Goal: Information Seeking & Learning: Find specific fact

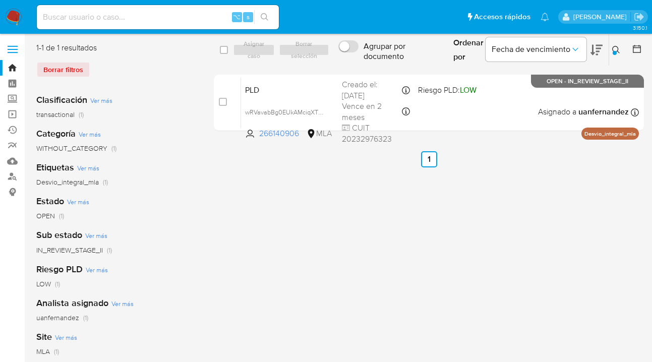
click at [614, 46] on icon at bounding box center [617, 50] width 8 height 8
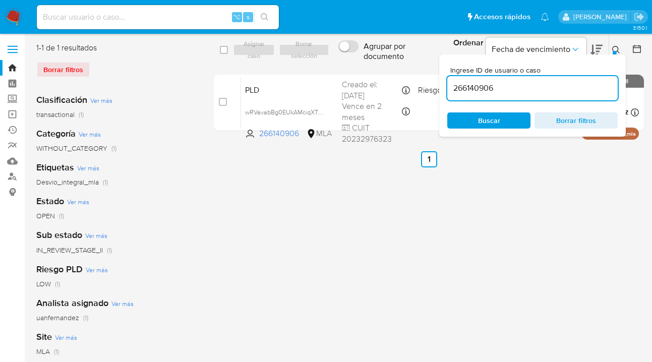
drag, startPoint x: 550, startPoint y: 94, endPoint x: 451, endPoint y: 77, distance: 100.4
click at [447, 76] on div "Ingrese ID de usuario o caso 266140906 Buscar Borrar filtros" at bounding box center [533, 95] width 187 height 82
type input "162580722"
click at [616, 48] on icon at bounding box center [617, 50] width 8 height 8
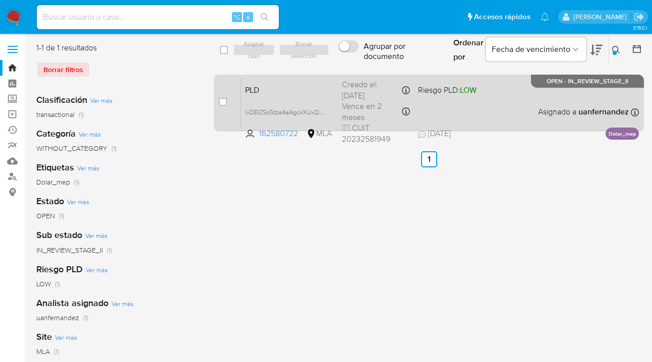
click at [524, 103] on div "PLD lxDEIZSqTdza4aAgckXUxQaP 162580722 MLA Riesgo PLD: LOW Creado el: [DATE] Cr…" at bounding box center [440, 102] width 398 height 51
click at [508, 109] on div "PLD lxDEIZSqTdza4aAgckXUxQaP 162580722 MLA Riesgo PLD: LOW Creado el: [DATE] Cr…" at bounding box center [440, 102] width 398 height 51
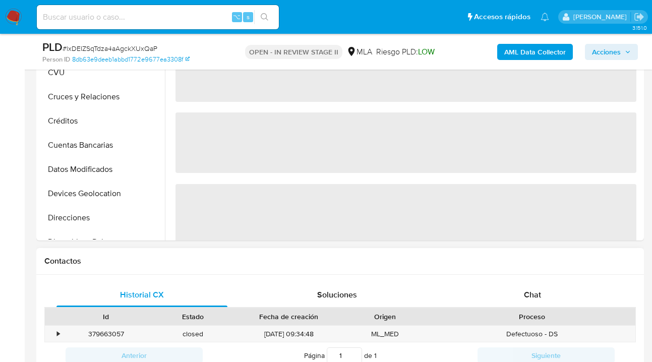
select select "10"
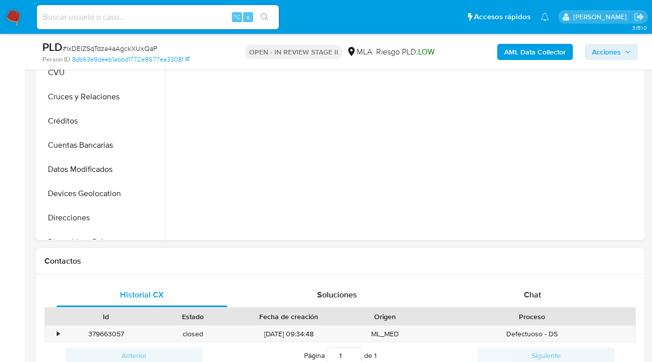
scroll to position [379, 0]
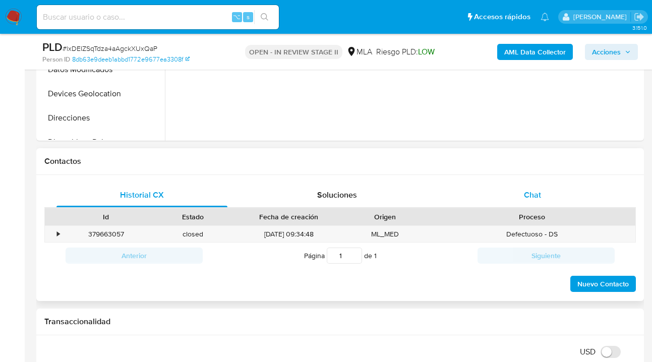
click at [536, 190] on span "Chat" at bounding box center [532, 195] width 17 height 12
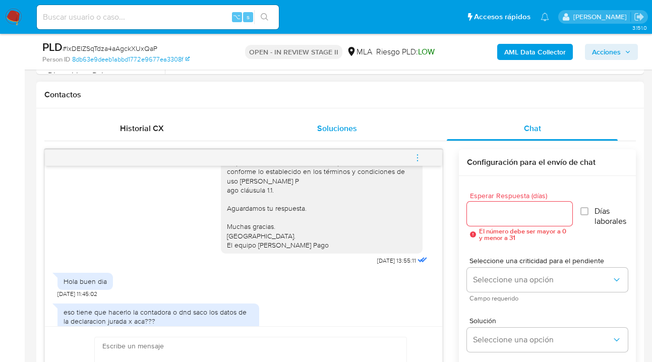
scroll to position [627, 0]
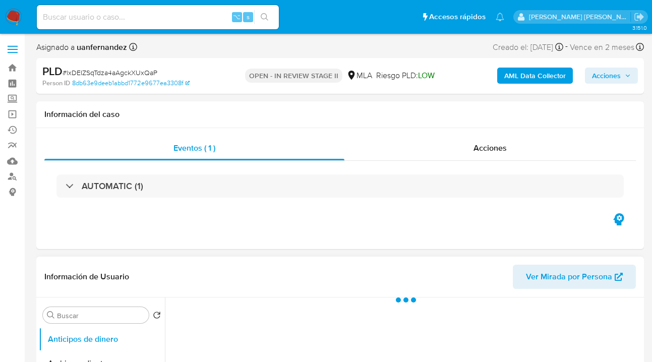
scroll to position [218, 0]
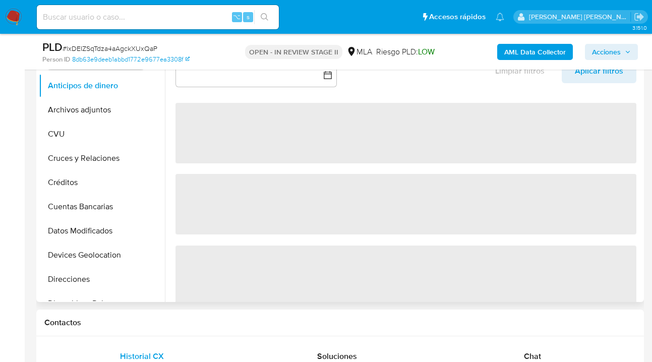
select select "10"
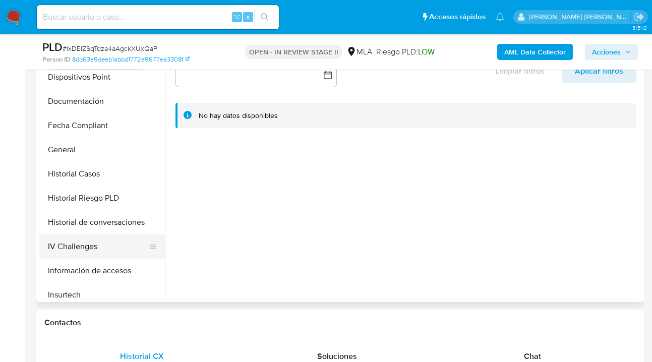
scroll to position [406, 0]
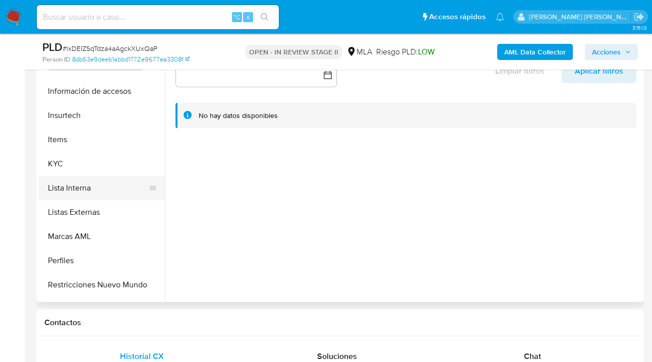
drag, startPoint x: 88, startPoint y: 170, endPoint x: 134, endPoint y: 190, distance: 50.6
click at [88, 170] on button "KYC" at bounding box center [102, 164] width 126 height 24
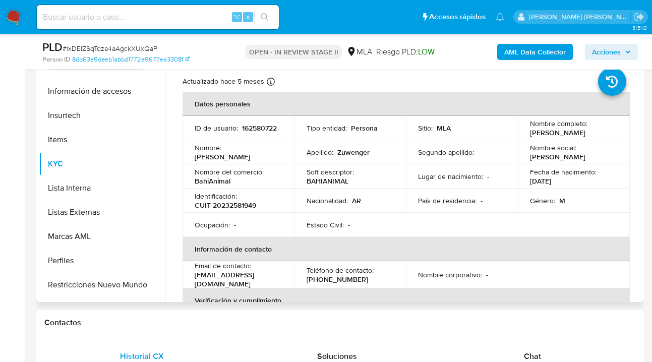
scroll to position [106, 0]
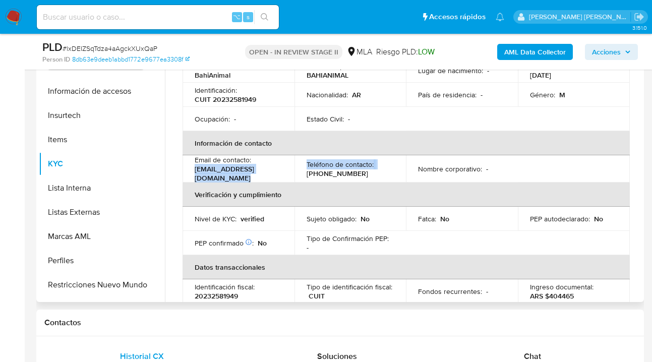
drag, startPoint x: 294, startPoint y: 174, endPoint x: 223, endPoint y: 206, distance: 78.6
click at [195, 174] on tr "Email de contacto : javier26zuwenger@hotmail.com Teléfono de contacto : (291) 4…" at bounding box center [407, 168] width 448 height 27
copy tr "javier26zuwenger@hotmail.com Teléfono de contacto :"
drag, startPoint x: 271, startPoint y: 232, endPoint x: 258, endPoint y: 222, distance: 16.9
click at [267, 231] on td "PEP confirmado Obtenido de listas internas : No" at bounding box center [239, 243] width 112 height 24
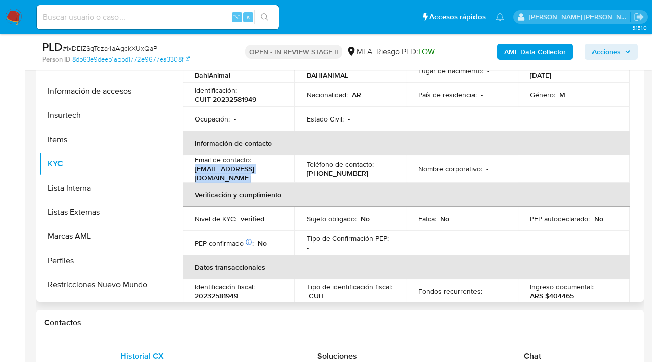
drag, startPoint x: 194, startPoint y: 171, endPoint x: 296, endPoint y: 192, distance: 103.5
click at [295, 176] on td "Email de contacto : javier26zuwenger@hotmail.com" at bounding box center [239, 168] width 112 height 27
drag, startPoint x: 252, startPoint y: 209, endPoint x: 223, endPoint y: 187, distance: 36.7
click at [253, 210] on td "Nivel de KYC : verified" at bounding box center [239, 219] width 112 height 24
drag, startPoint x: 195, startPoint y: 173, endPoint x: 285, endPoint y: 172, distance: 89.8
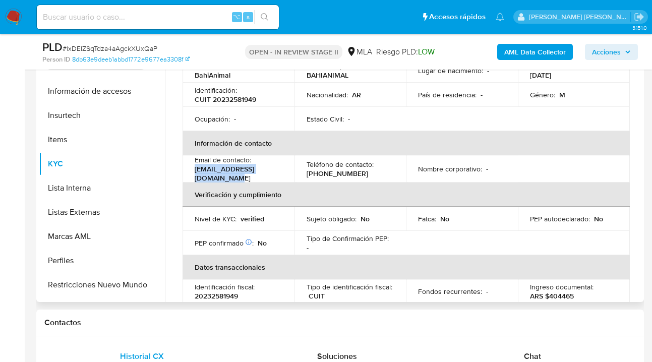
click at [279, 172] on p "javier26zuwenger@hotmail.com" at bounding box center [237, 173] width 84 height 18
copy p "javier26zuwenger@hotmail.c"
